Goal: Task Accomplishment & Management: Manage account settings

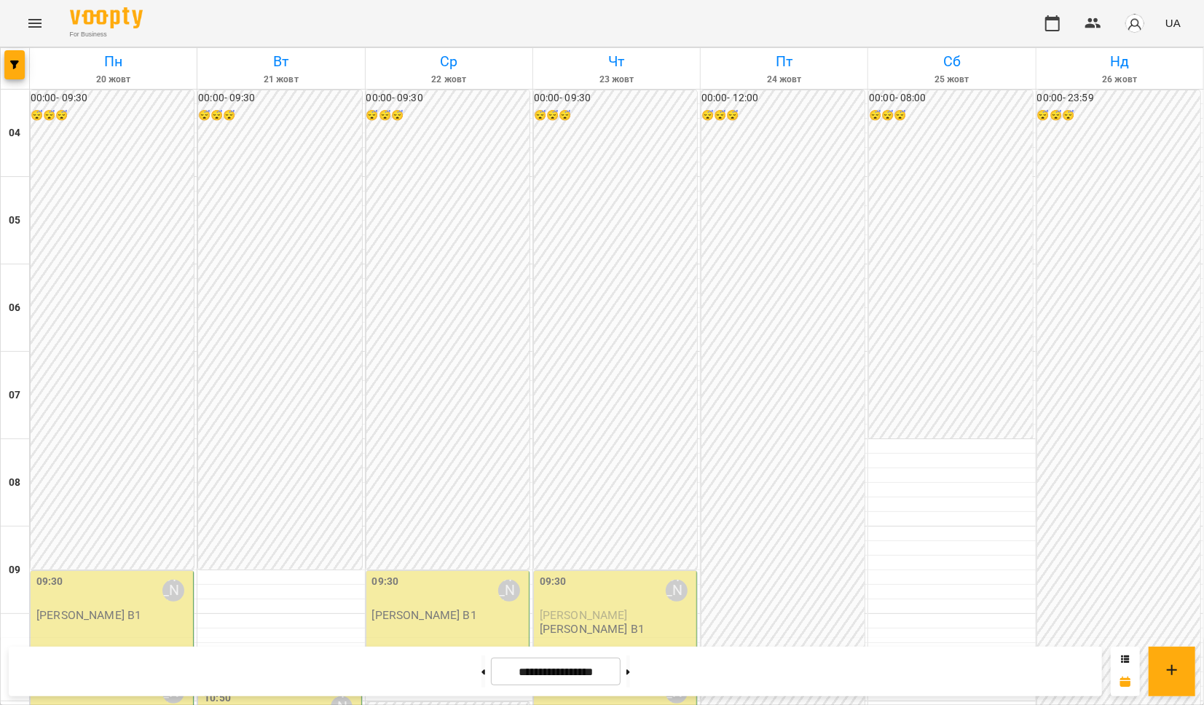
scroll to position [388, 0]
click at [481, 666] on button at bounding box center [483, 671] width 4 height 32
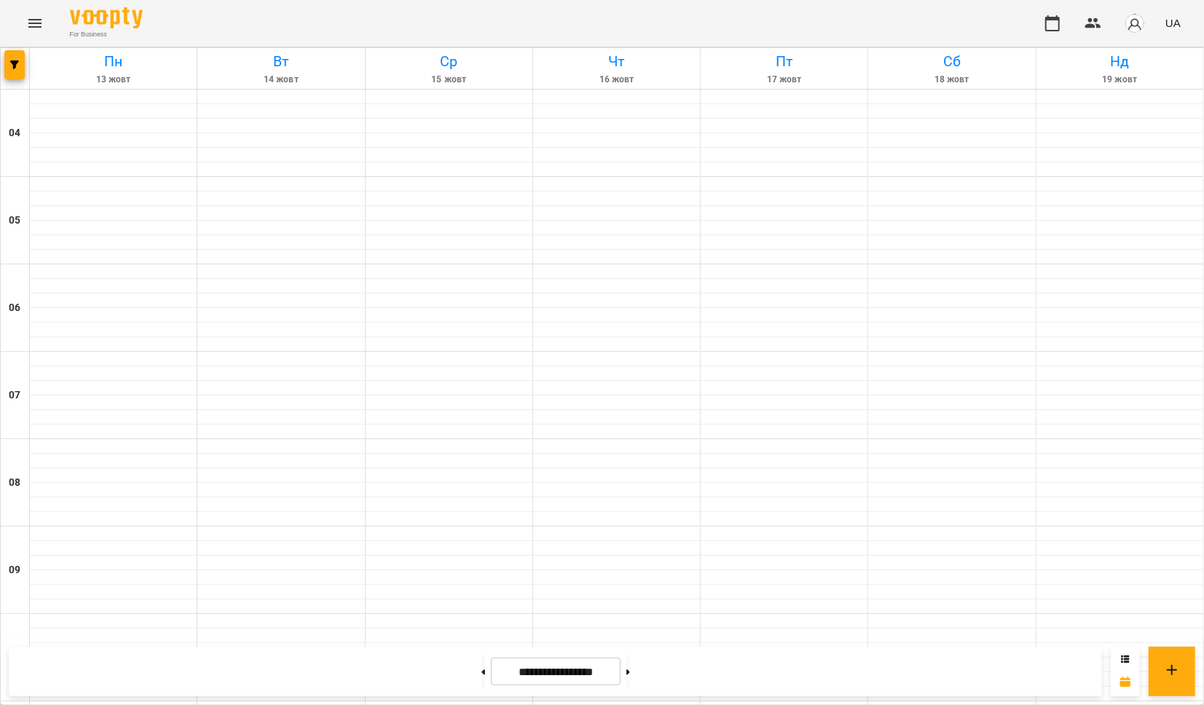
type input "**********"
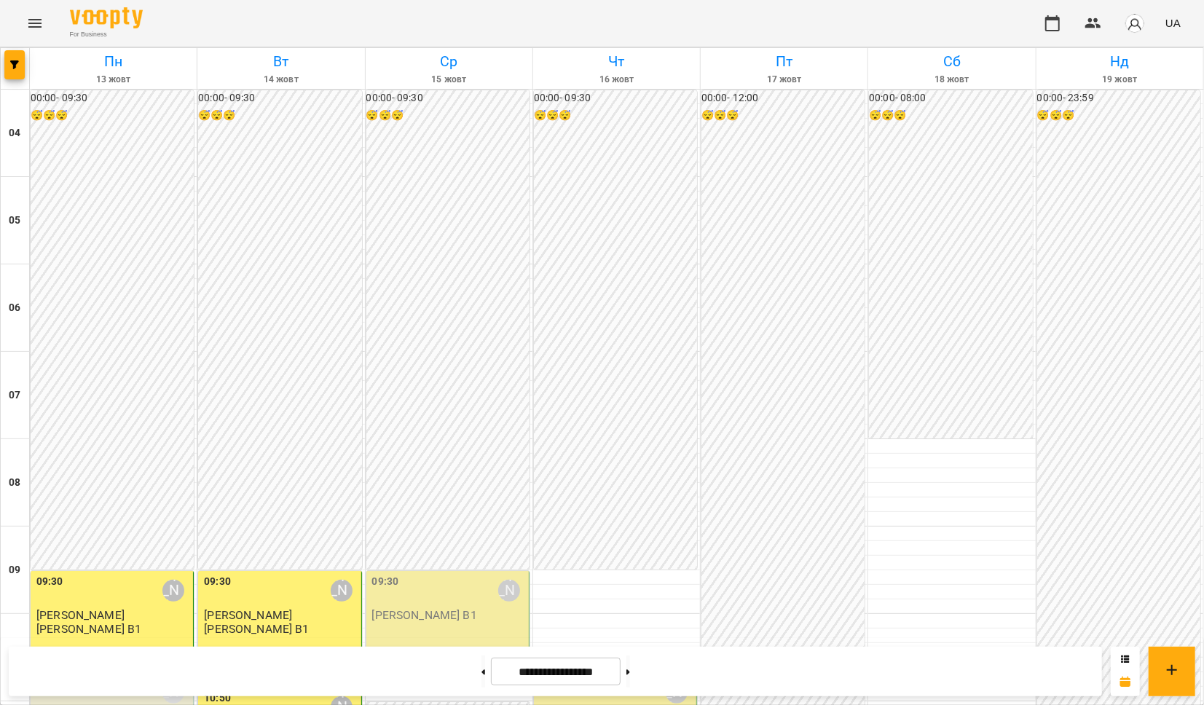
click at [413, 609] on p "[PERSON_NAME] В1" at bounding box center [424, 615] width 105 height 12
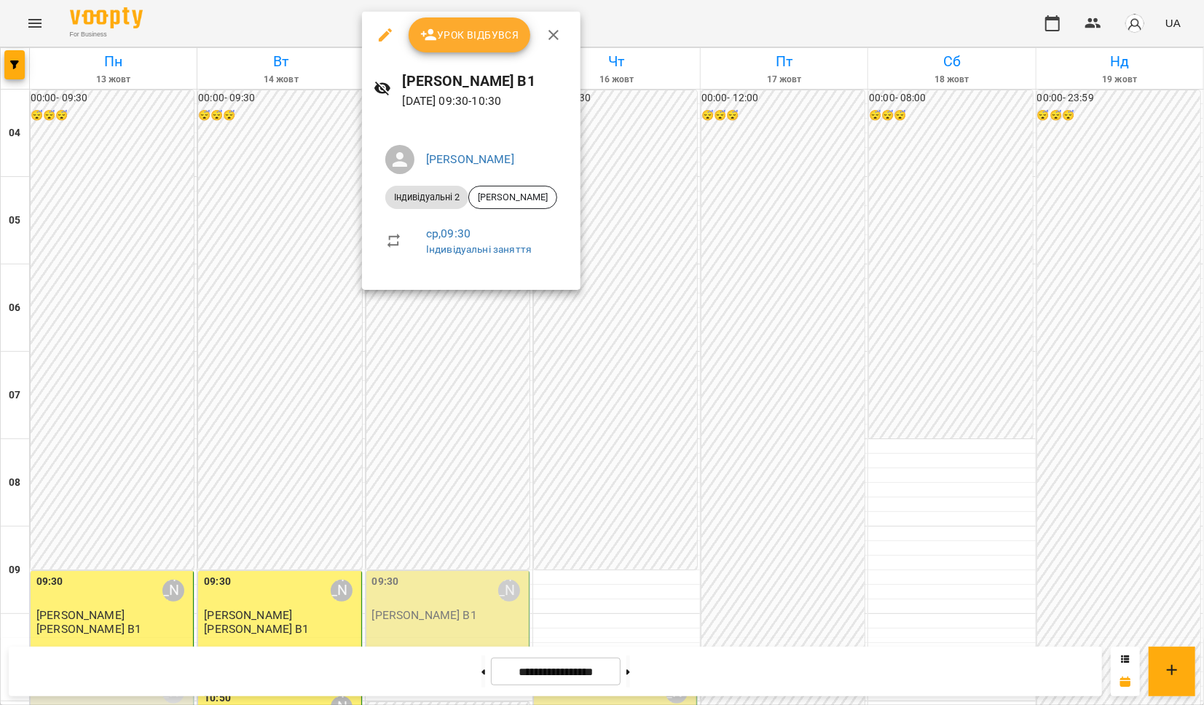
click at [446, 34] on span "Урок відбувся" at bounding box center [469, 34] width 99 height 17
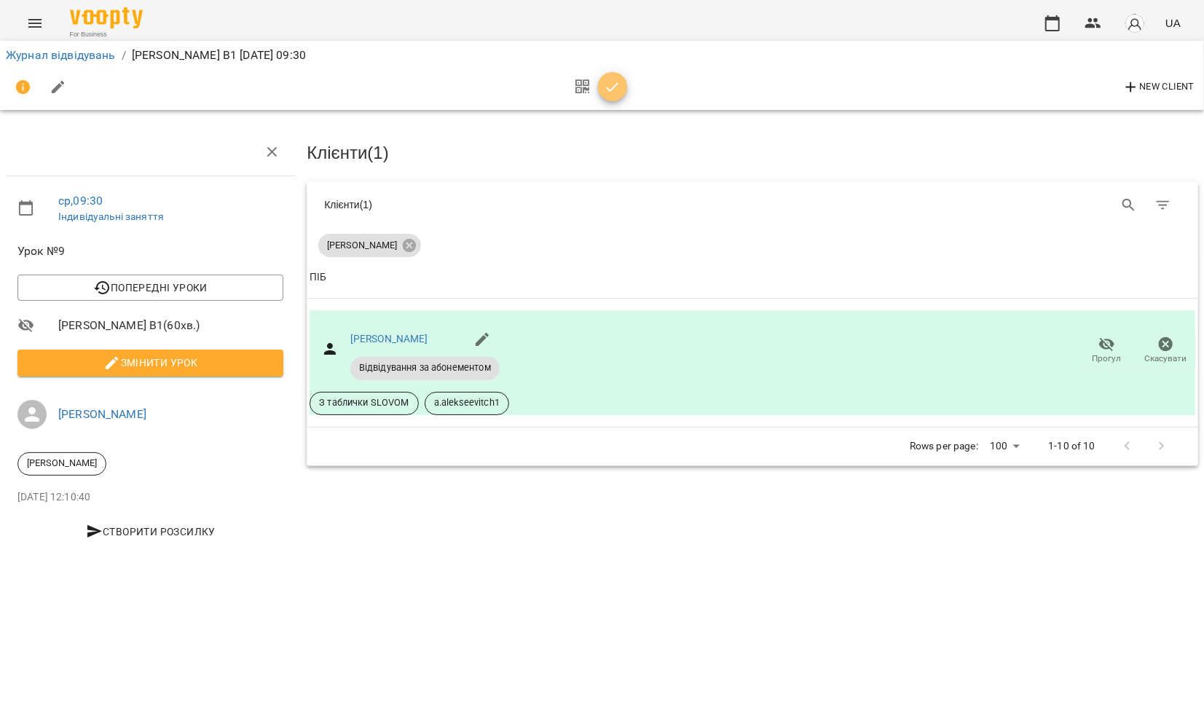
click at [623, 90] on span "button" at bounding box center [612, 87] width 29 height 17
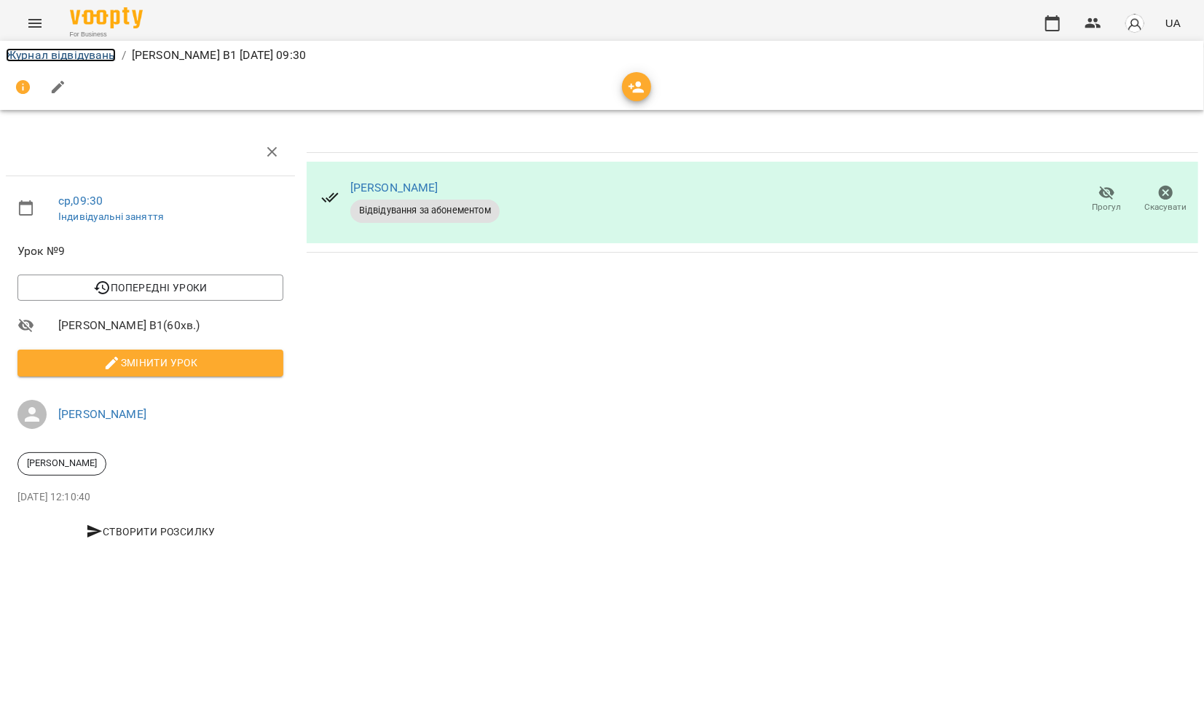
click at [34, 51] on link "Журнал відвідувань" at bounding box center [61, 55] width 110 height 14
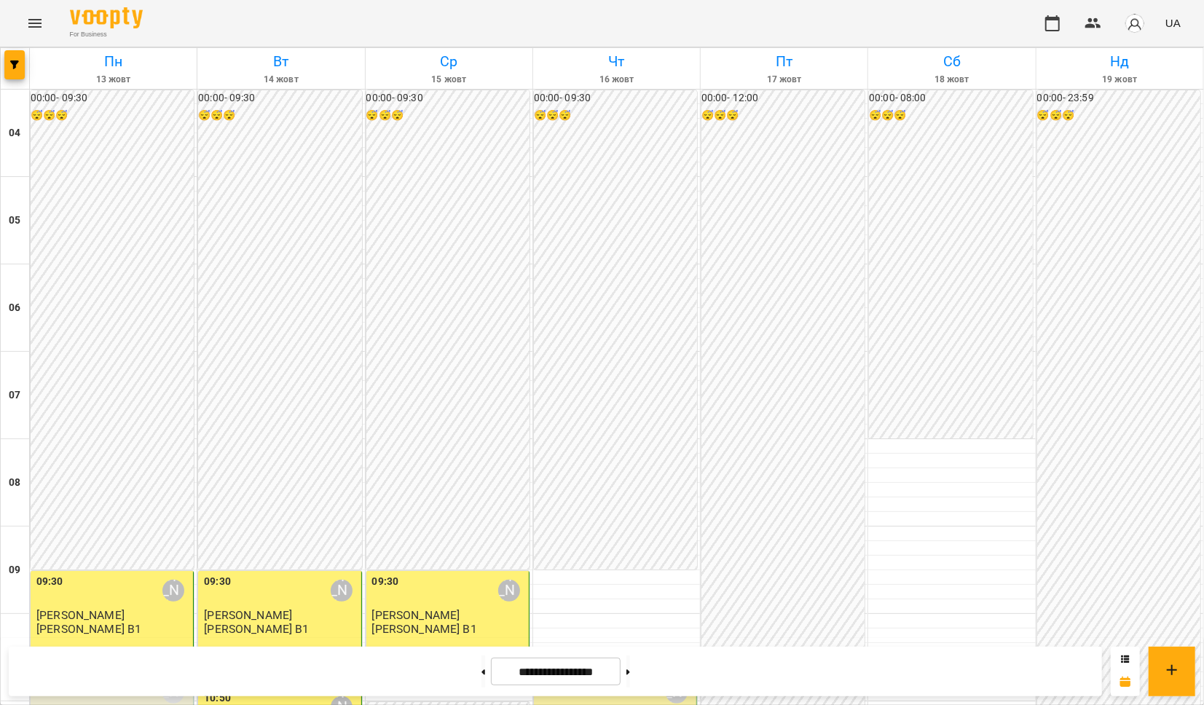
scroll to position [722, 0]
